Goal: Download file/media

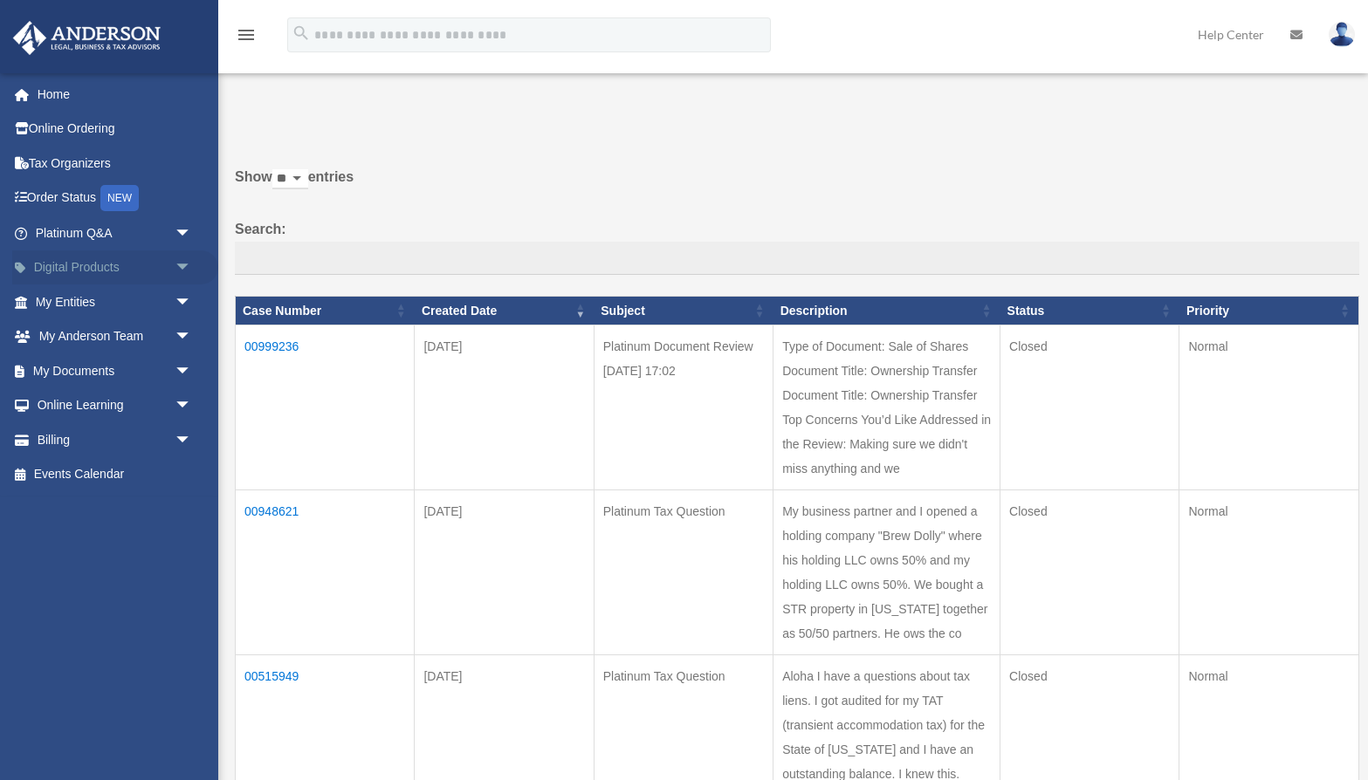
scroll to position [189, 0]
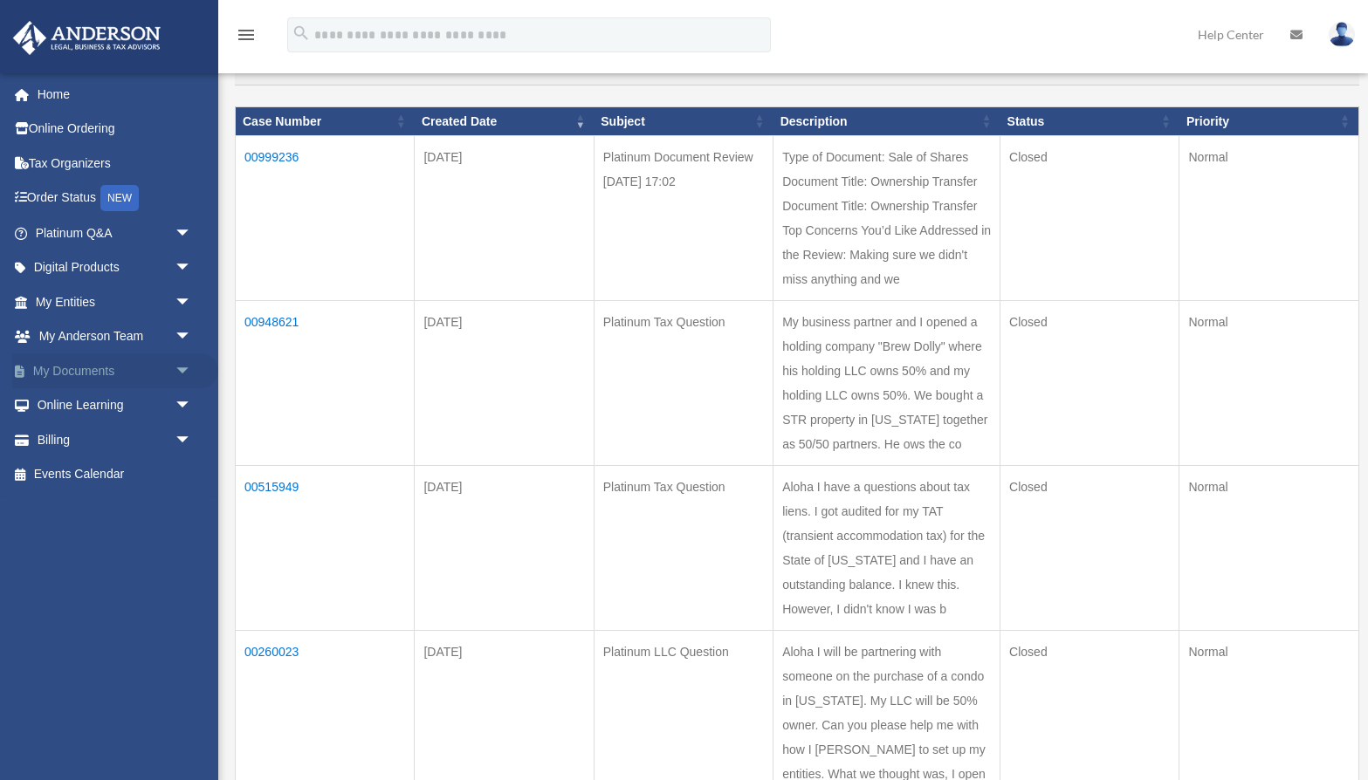
click at [91, 372] on link "My Documents arrow_drop_down" at bounding box center [115, 371] width 206 height 35
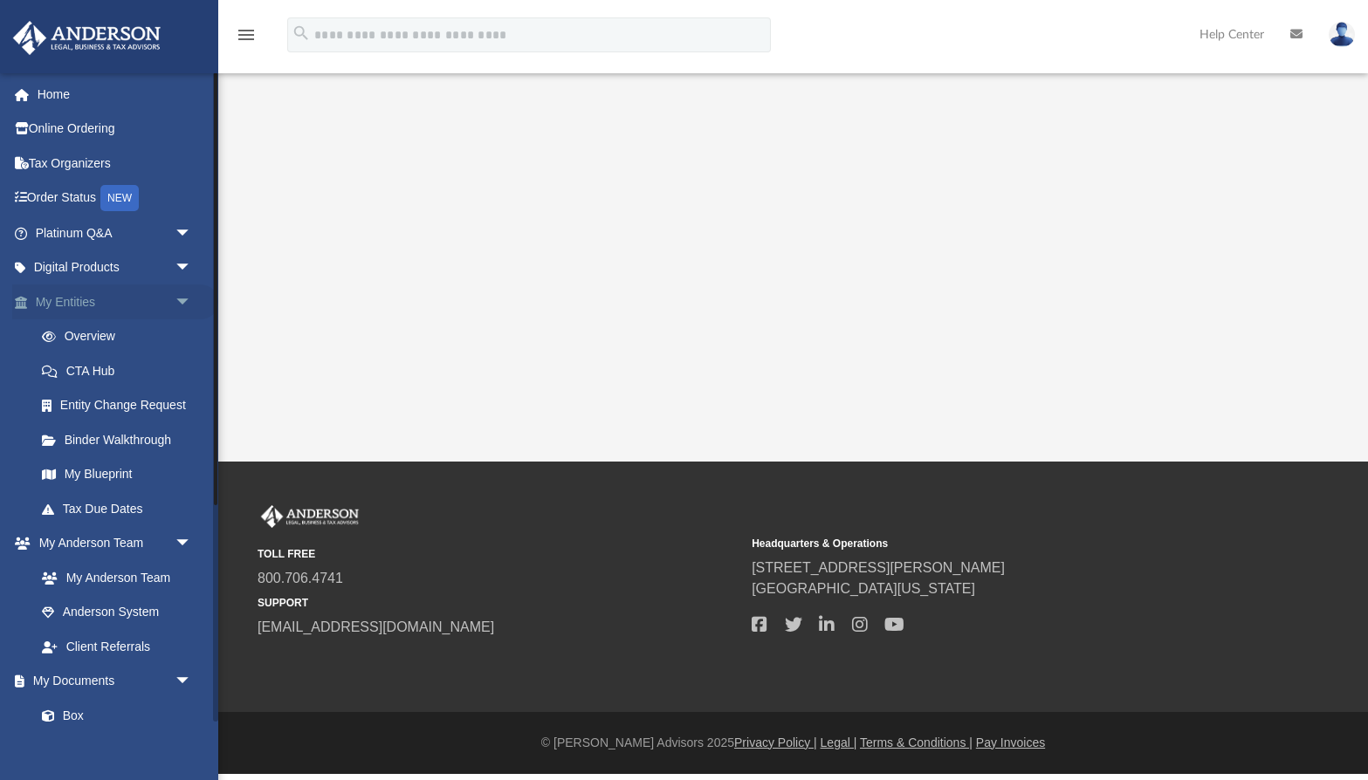
click at [189, 293] on span "arrow_drop_down" at bounding box center [192, 303] width 35 height 36
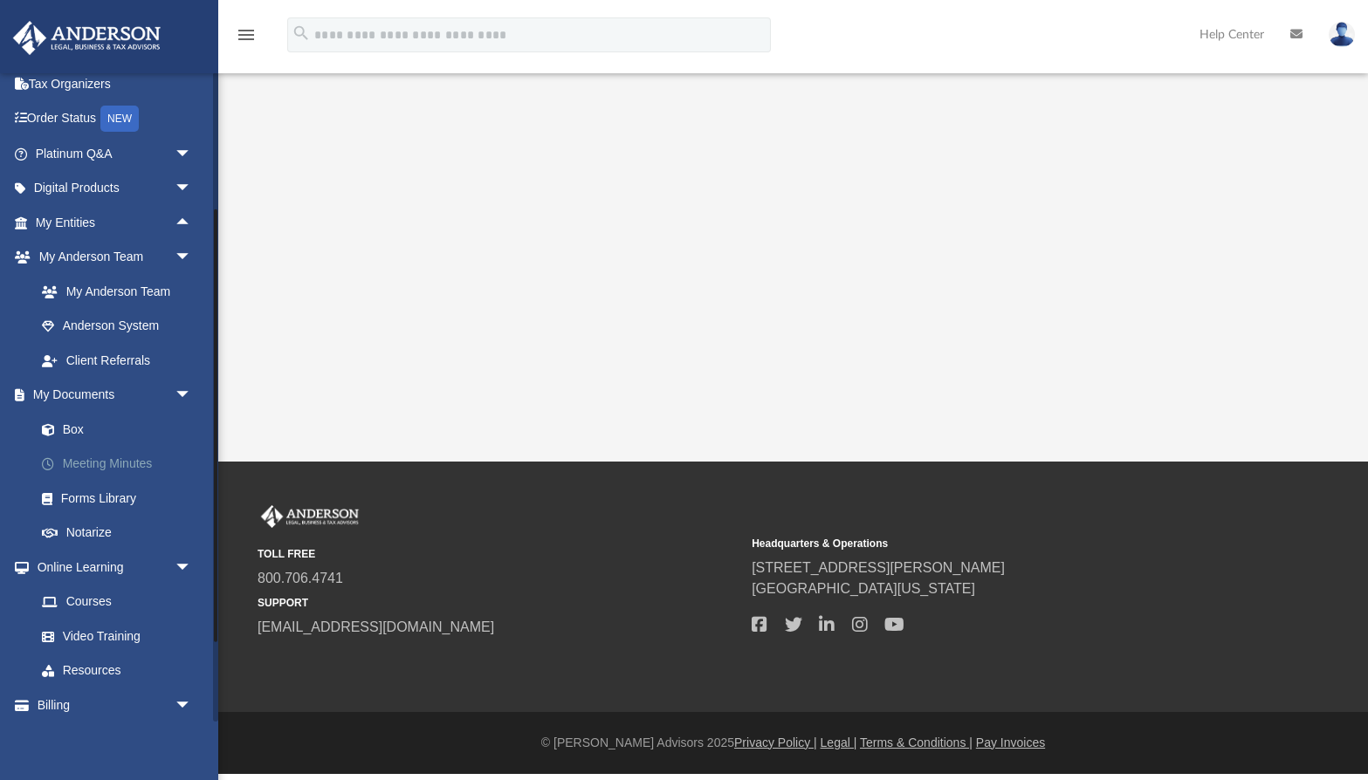
scroll to position [68, 0]
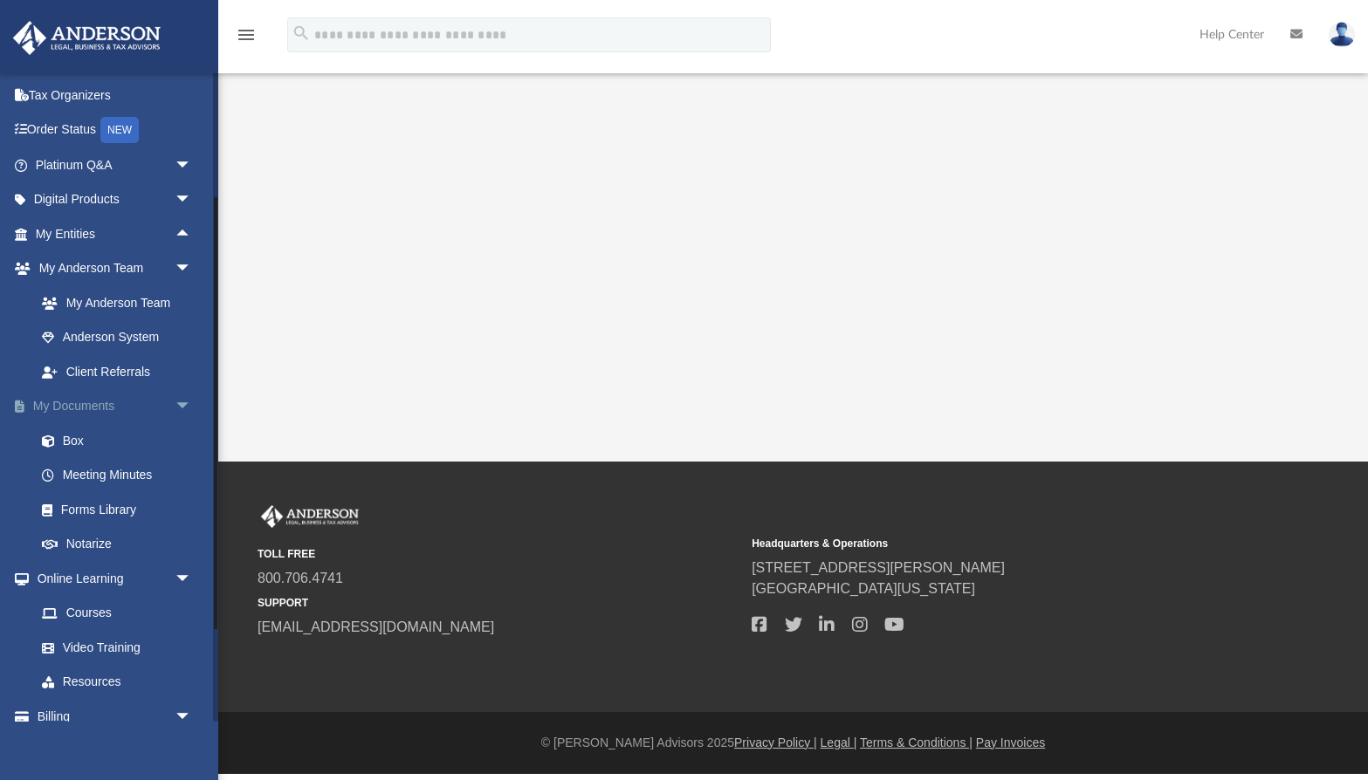
click at [107, 409] on link "My Documents arrow_drop_down" at bounding box center [115, 406] width 206 height 35
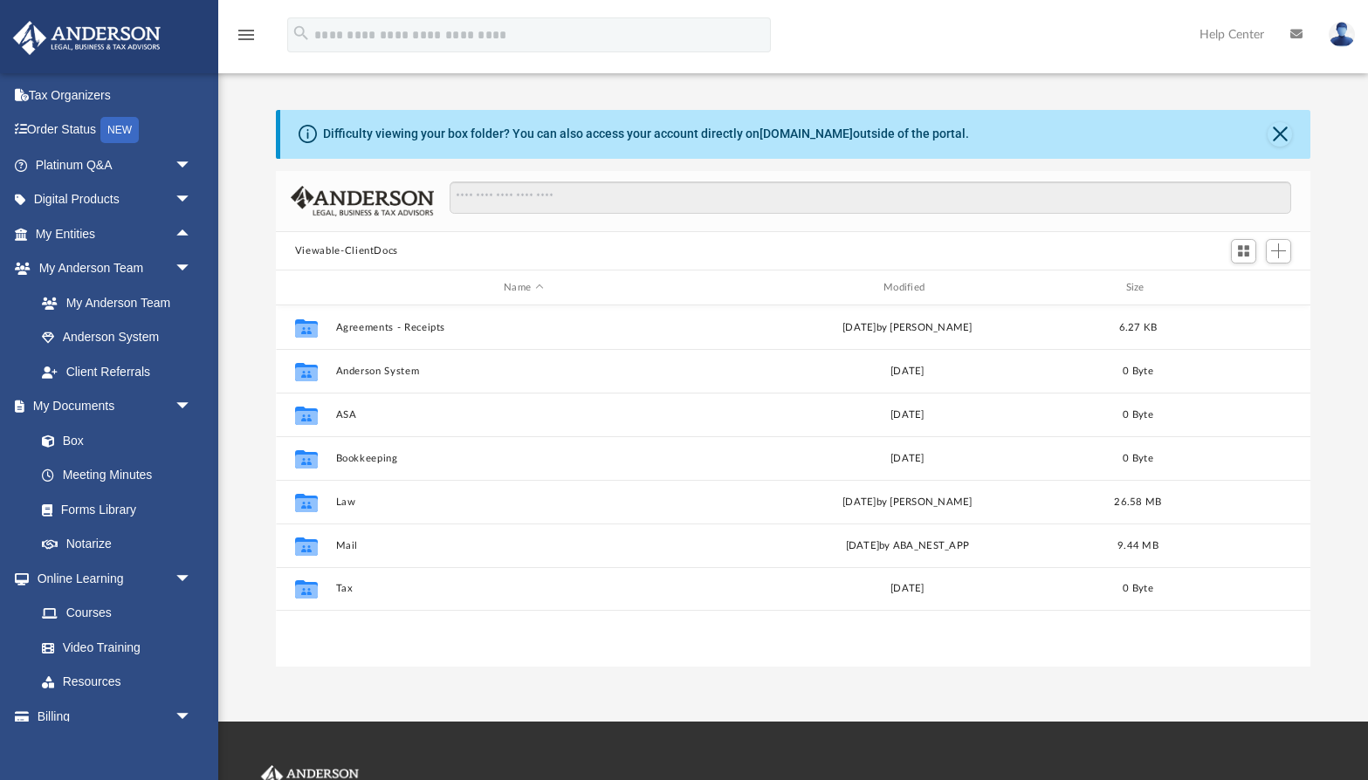
scroll to position [396, 1034]
click at [513, 196] on input "Search files and folders" at bounding box center [871, 198] width 842 height 33
click at [458, 195] on input "*********" at bounding box center [871, 198] width 842 height 33
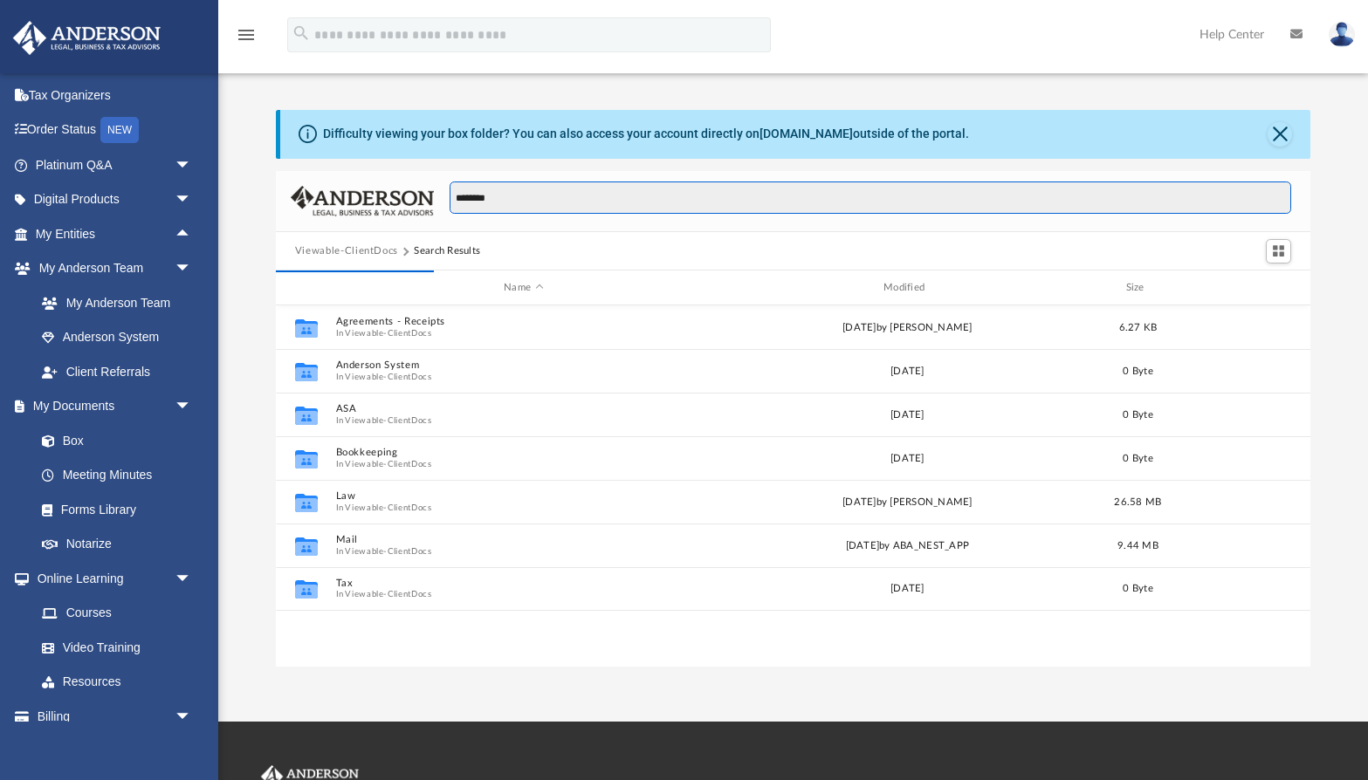
scroll to position [1, 0]
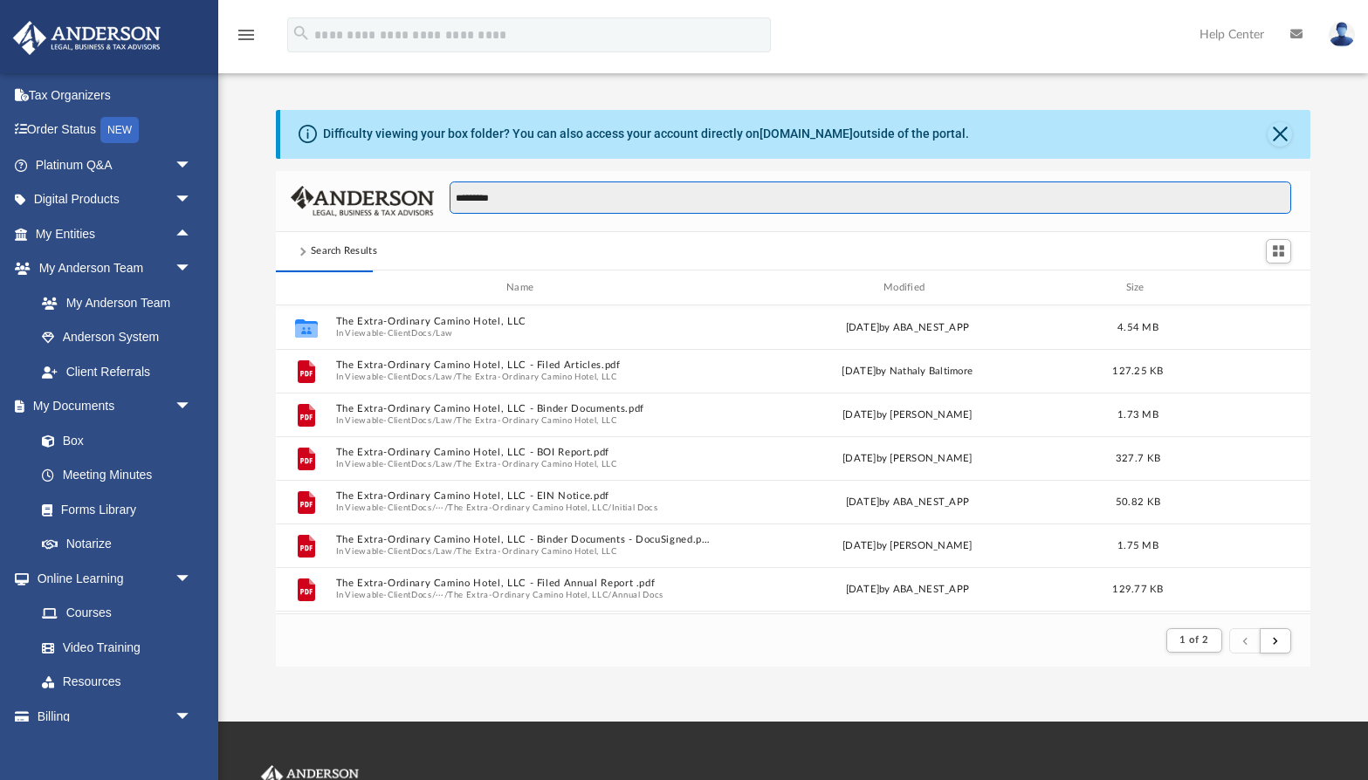
click at [497, 207] on input "*********" at bounding box center [871, 198] width 842 height 33
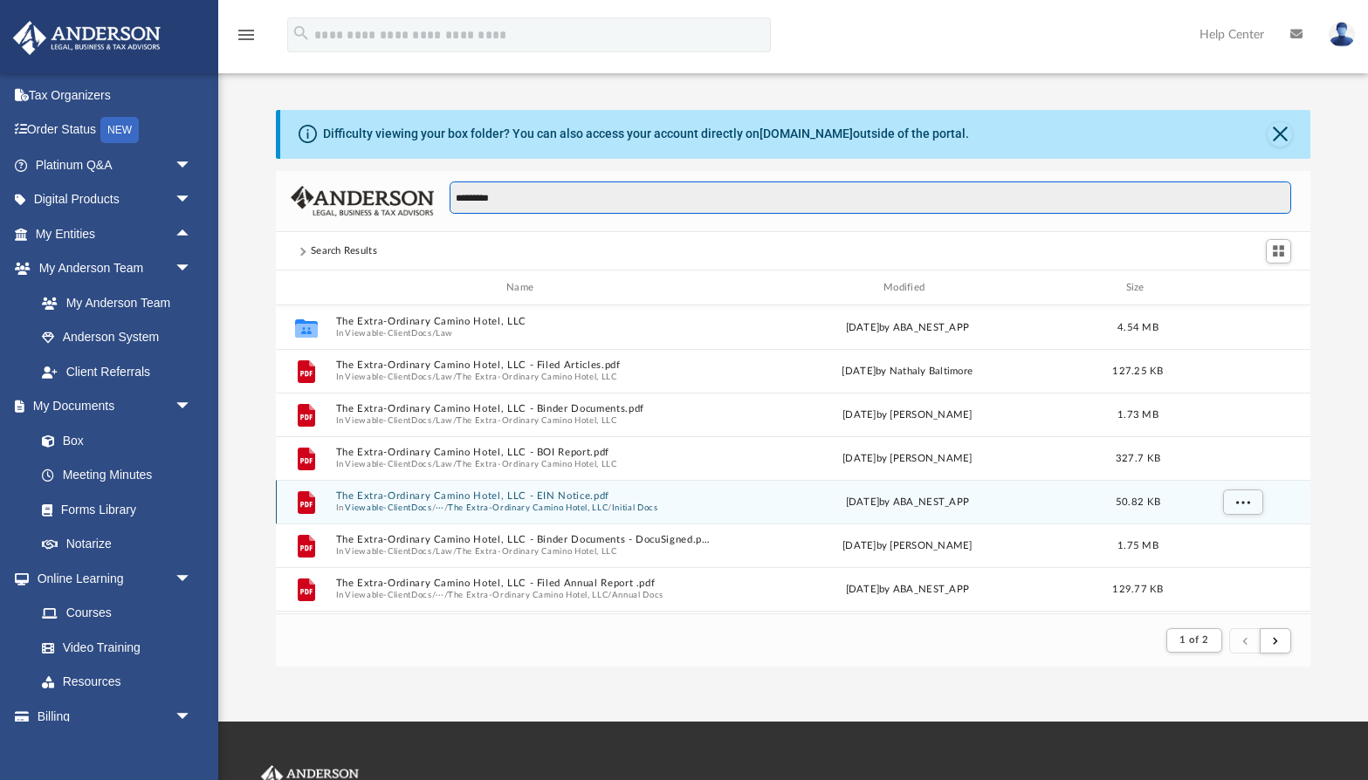
type input "*********"
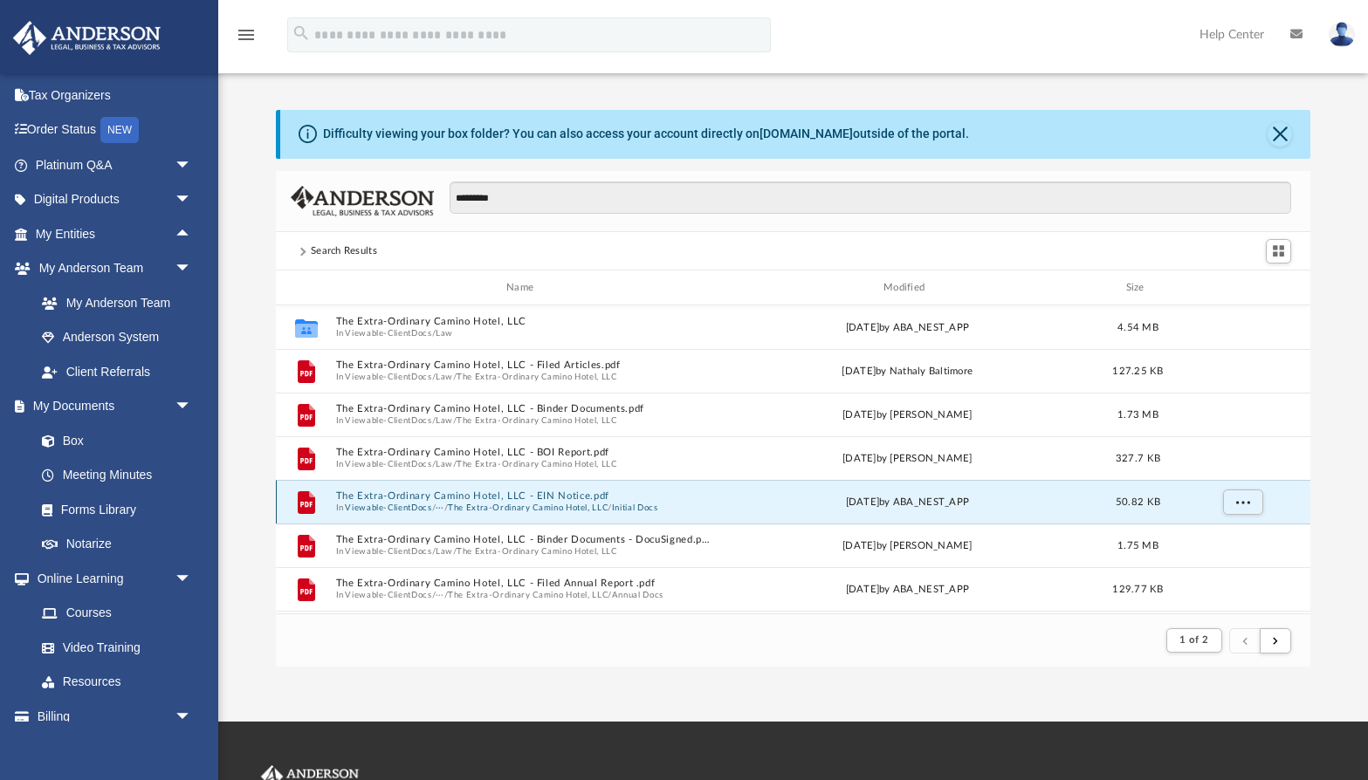
click at [488, 493] on button "The Extra-Ordinary Camino Hotel, LLC - EIN Notice.pdf" at bounding box center [523, 496] width 376 height 11
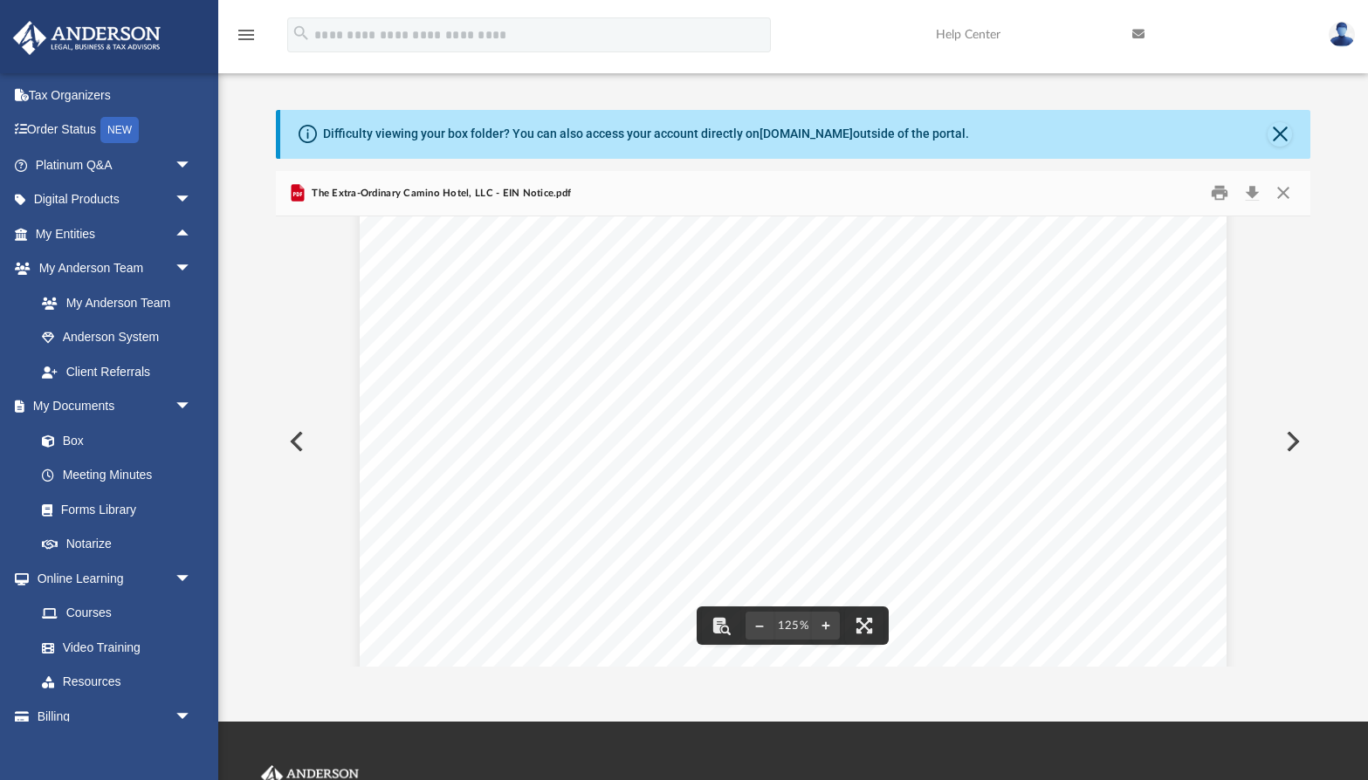
scroll to position [0, 0]
click at [300, 441] on button "Preview" at bounding box center [295, 441] width 38 height 49
click at [290, 445] on button "Preview" at bounding box center [295, 441] width 38 height 49
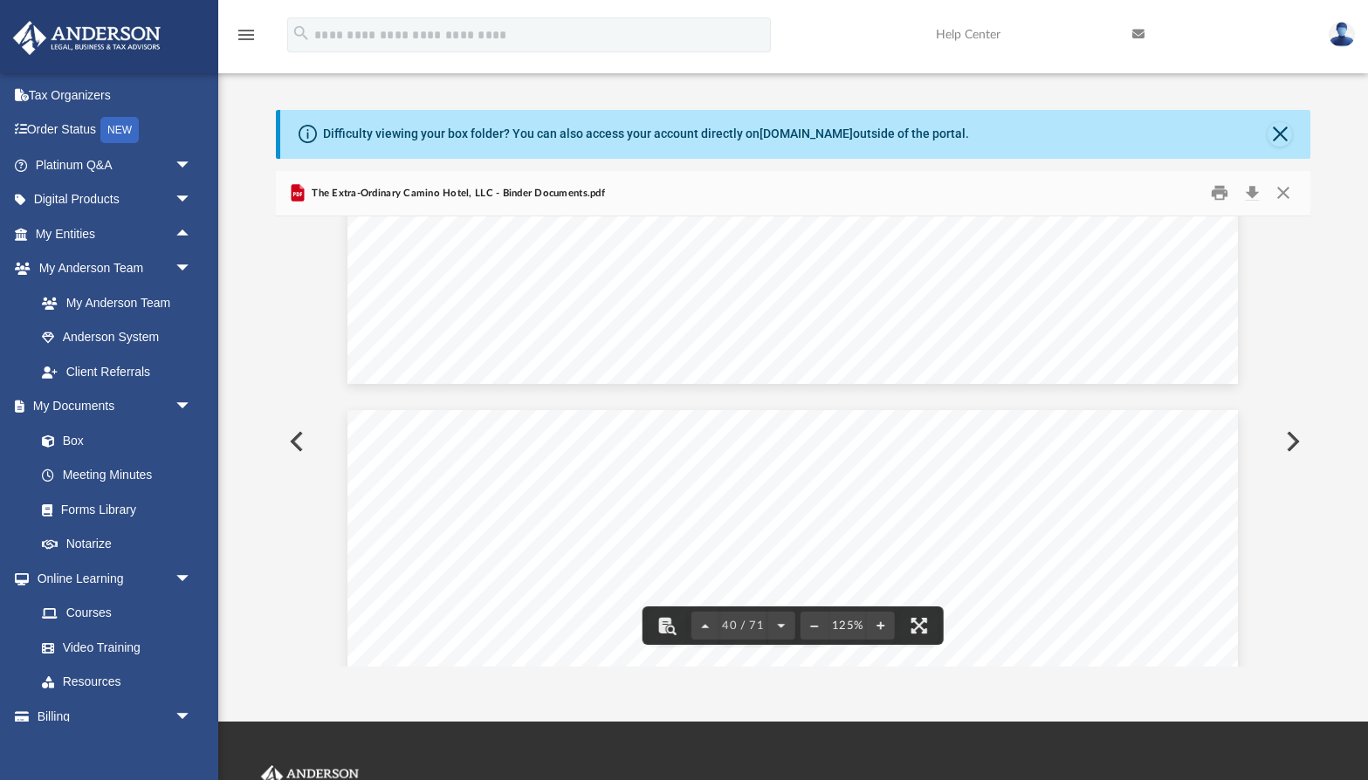
scroll to position [45897, 0]
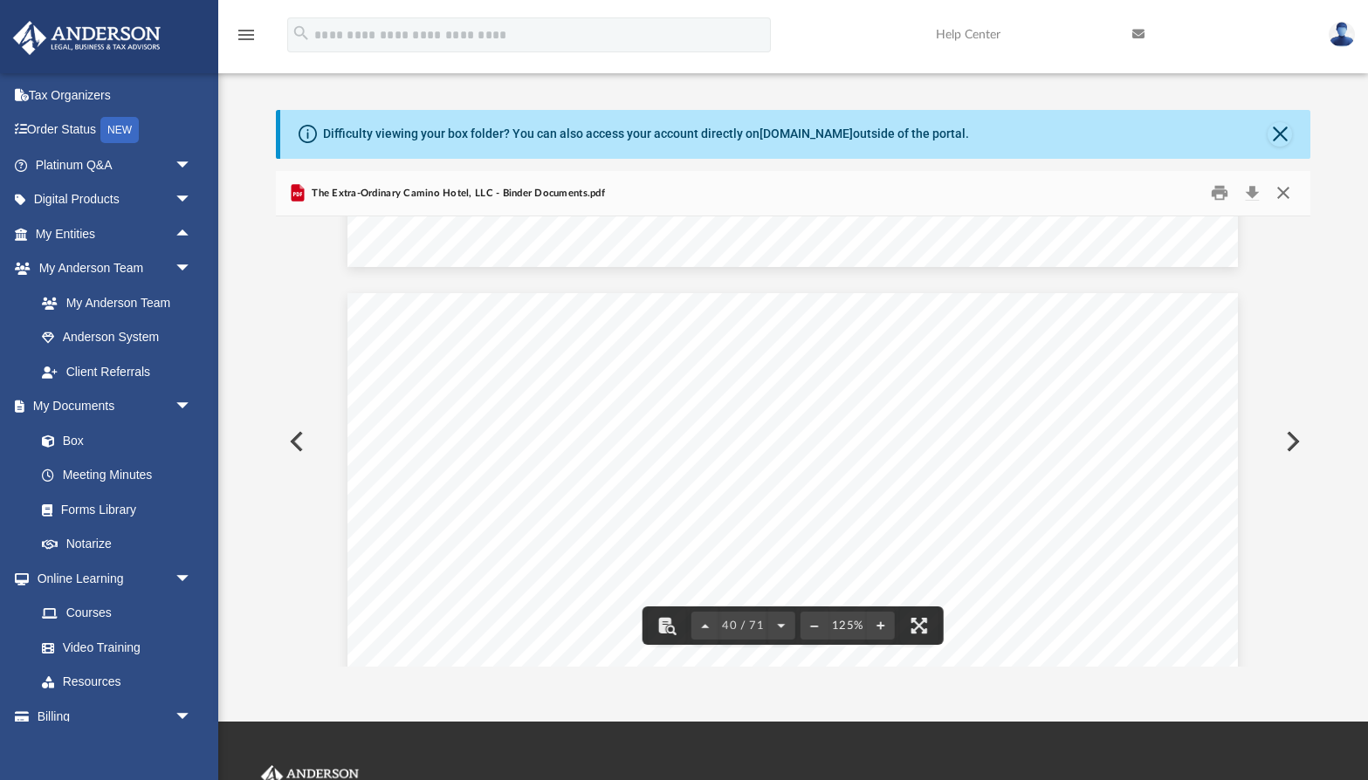
click at [1282, 201] on button "Close" at bounding box center [1283, 193] width 31 height 27
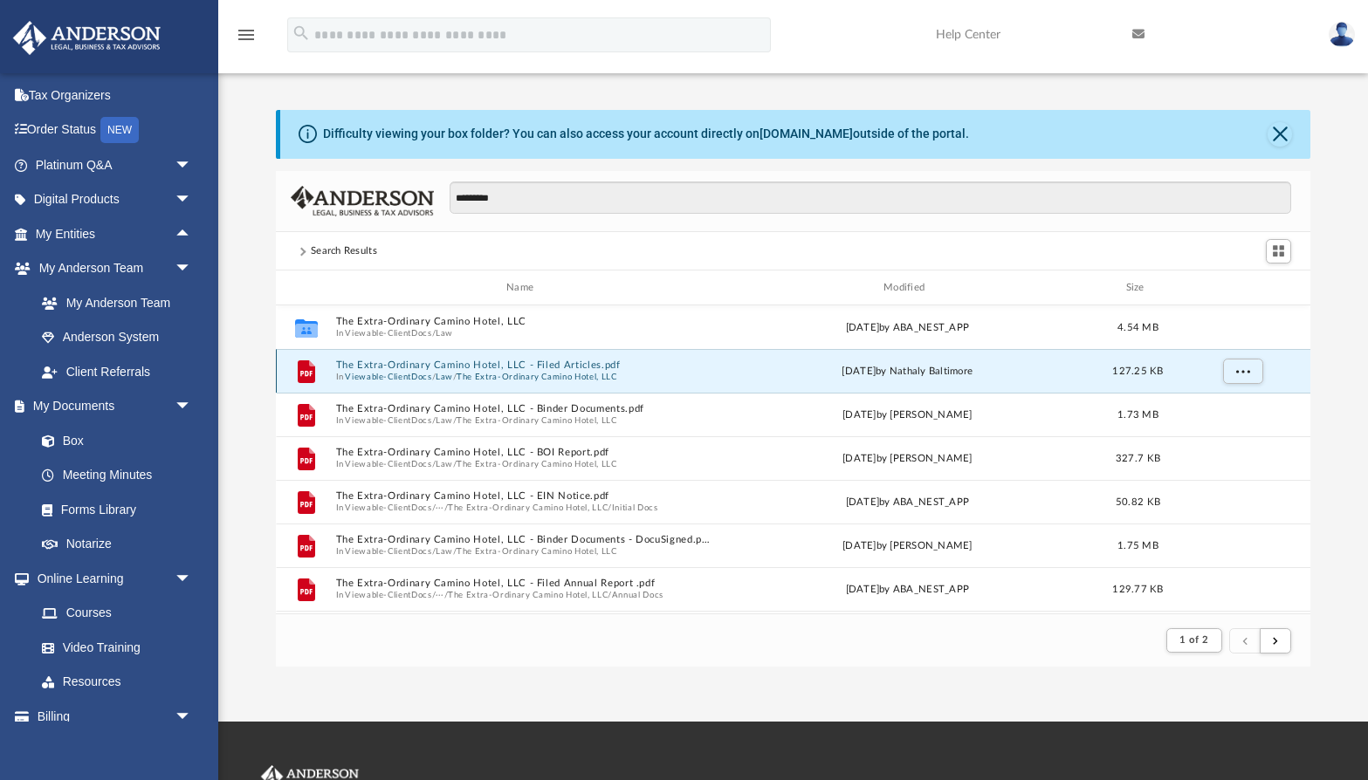
click at [608, 368] on button "The Extra-Ordinary Camino Hotel, LLC - Filed Articles.pdf" at bounding box center [523, 366] width 376 height 11
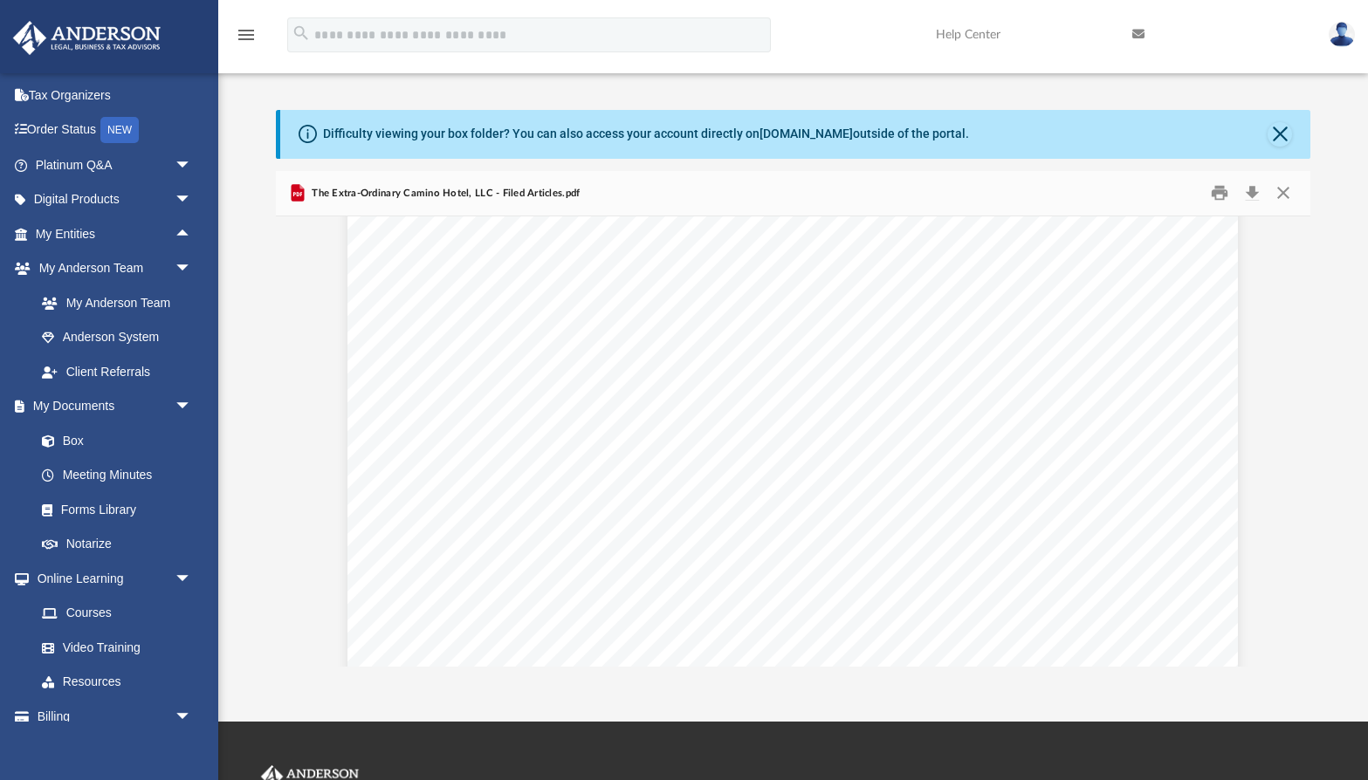
scroll to position [114, 0]
drag, startPoint x: 802, startPoint y: 422, endPoint x: 1020, endPoint y: 416, distance: 218.3
click at [1020, 416] on div "202460614533 Limited Liability Company Name Limited Liability Company Name The …" at bounding box center [792, 691] width 890 height 1152
click at [934, 426] on span "[STREET_ADDRESS]" at bounding box center [869, 423] width 130 height 13
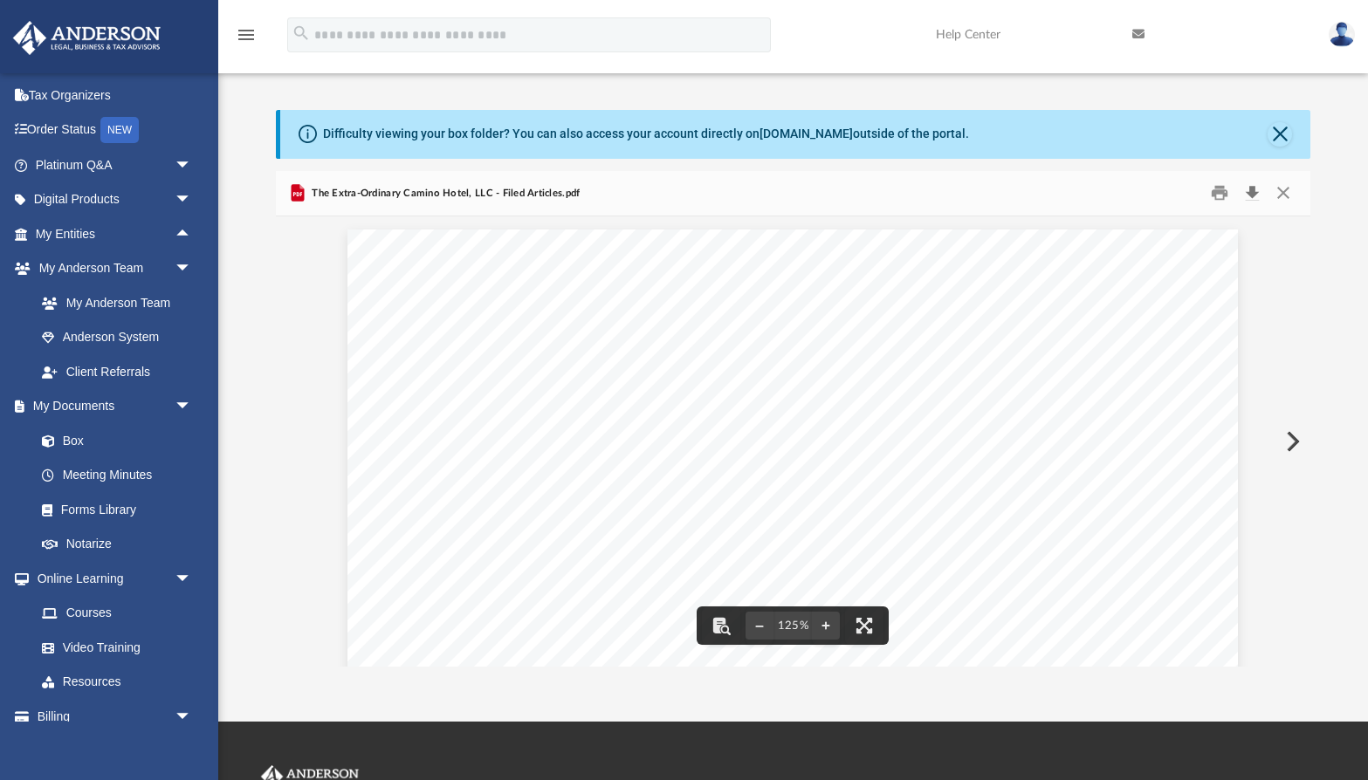
click at [1251, 192] on button "Download" at bounding box center [1251, 193] width 31 height 27
